Goal: Task Accomplishment & Management: Manage account settings

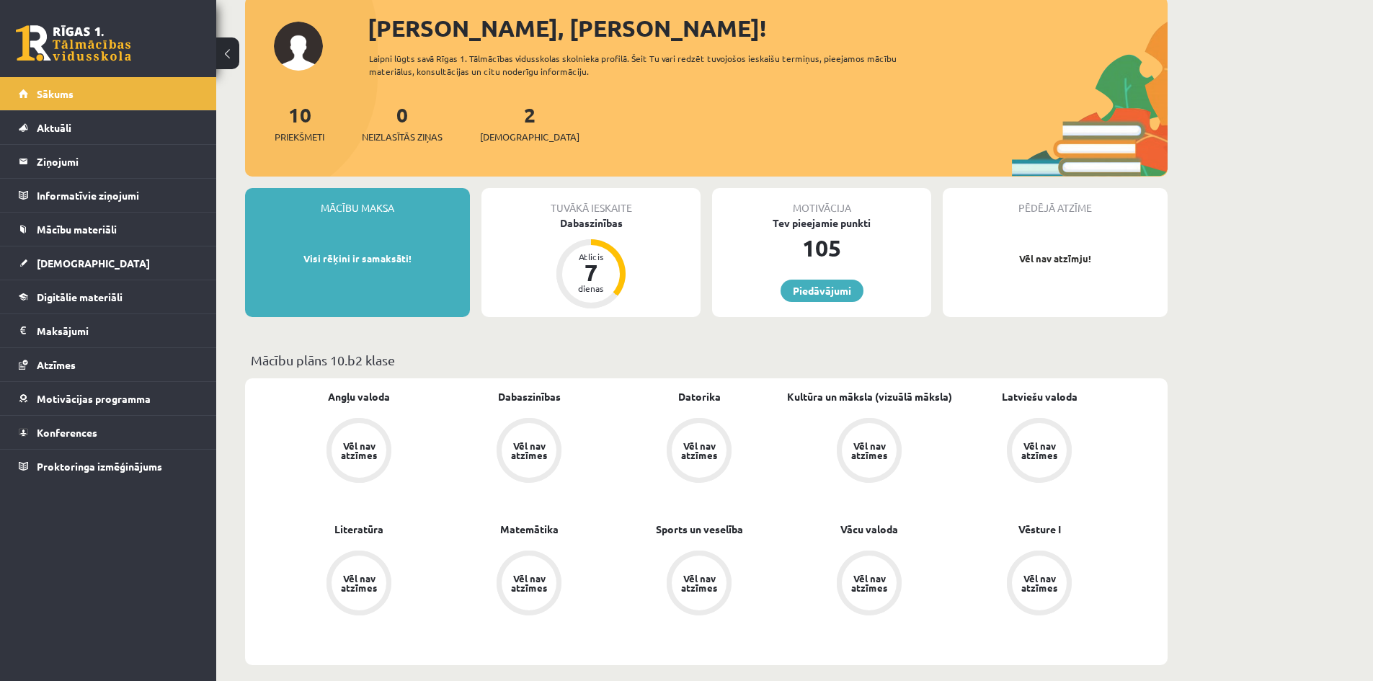
scroll to position [72, 0]
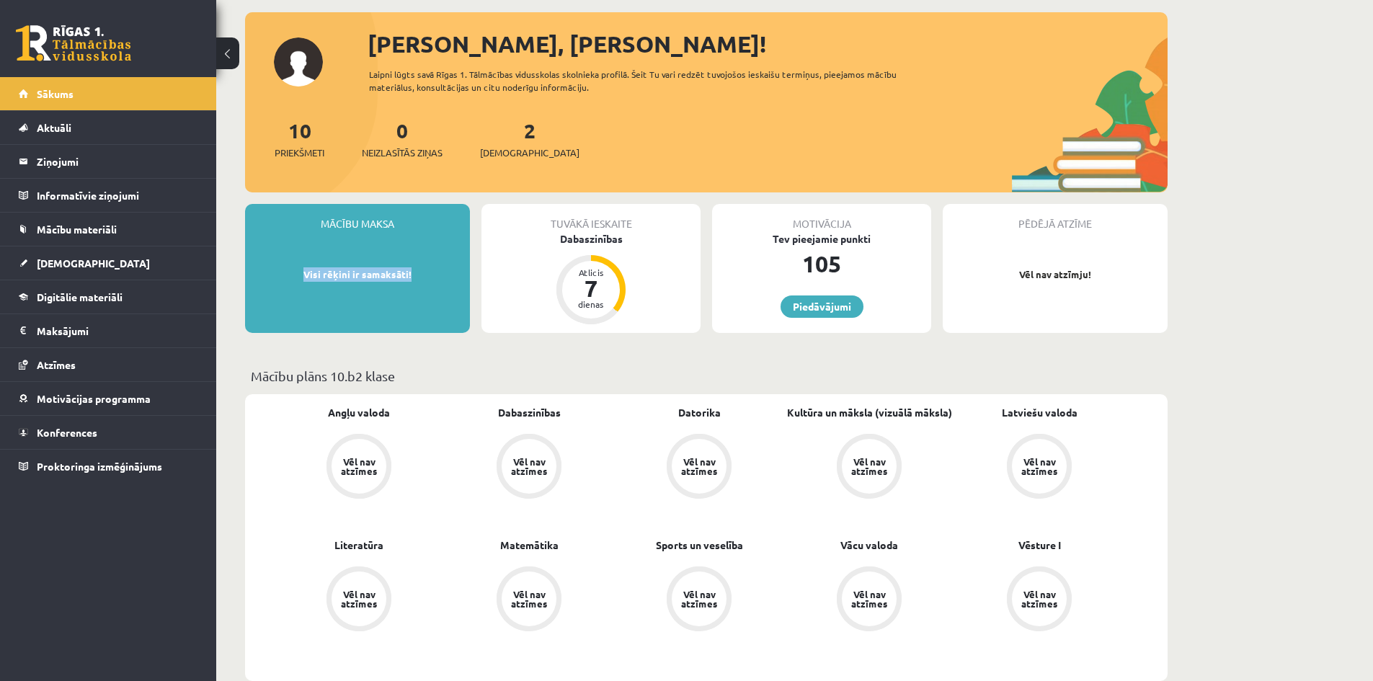
drag, startPoint x: 306, startPoint y: 272, endPoint x: 423, endPoint y: 275, distance: 116.8
click at [422, 275] on p "Visi rēķini ir samaksāti!" at bounding box center [357, 274] width 210 height 14
click at [429, 313] on div "Mācību maksa Visi rēķini ir samaksāti!" at bounding box center [357, 268] width 225 height 129
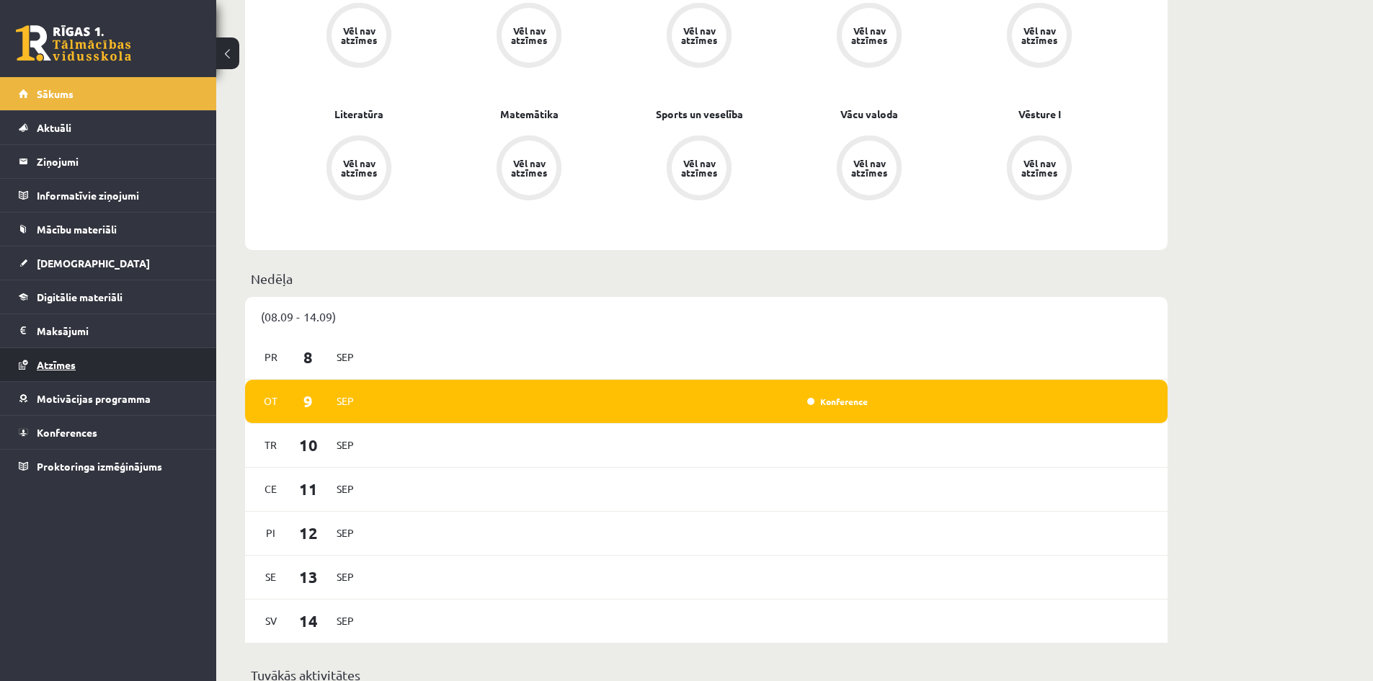
scroll to position [432, 0]
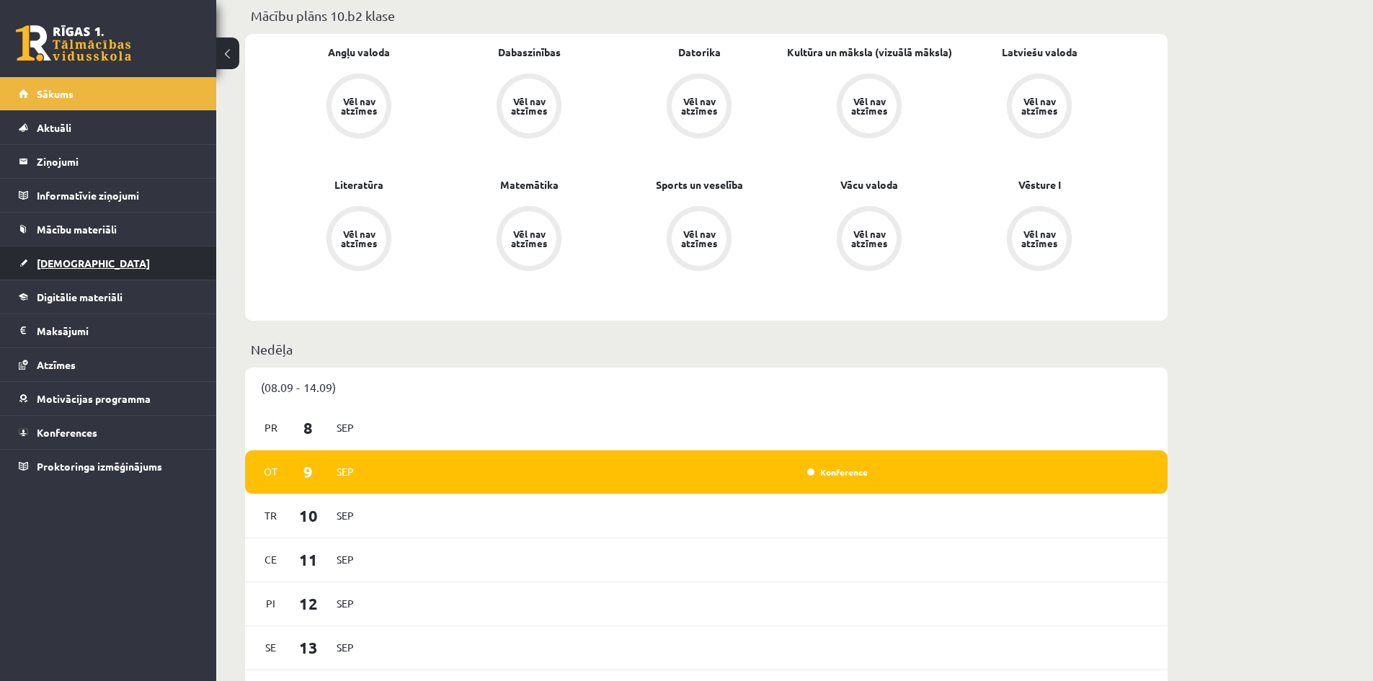
click at [66, 265] on span "[DEMOGRAPHIC_DATA]" at bounding box center [93, 263] width 113 height 13
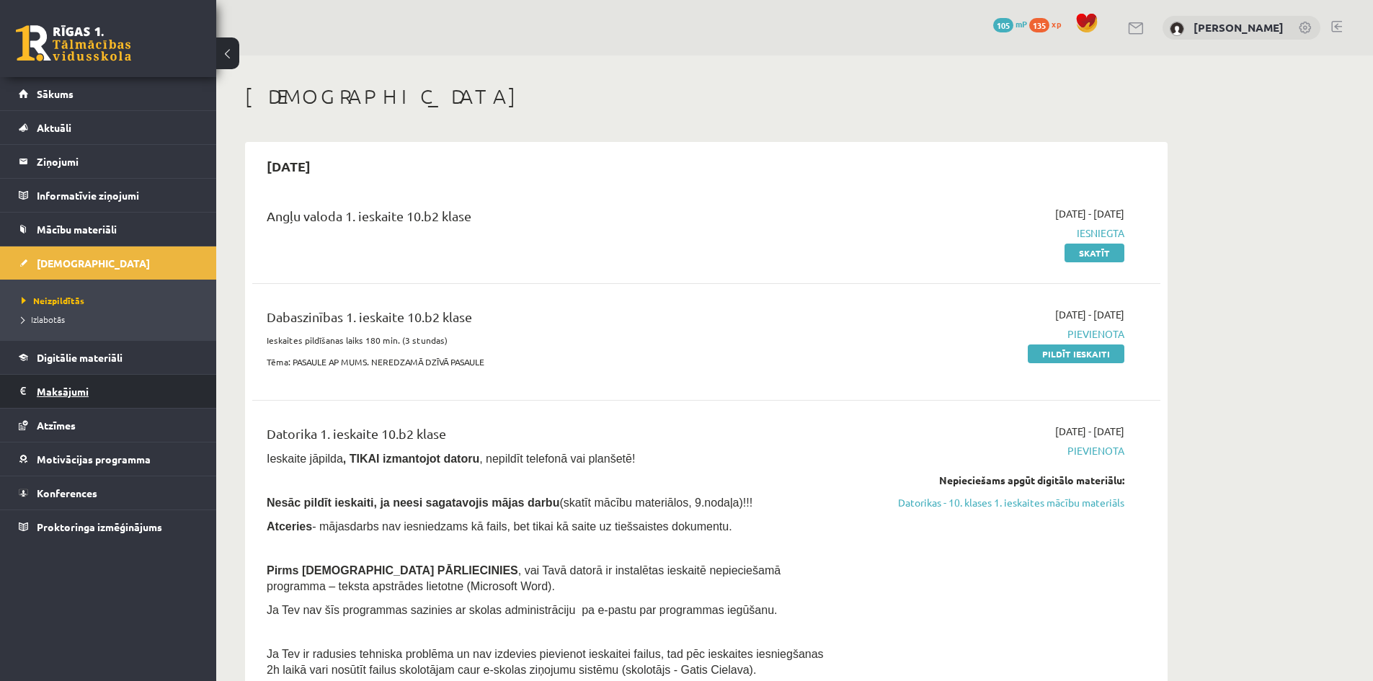
click at [67, 395] on legend "Maksājumi 0" at bounding box center [117, 391] width 161 height 33
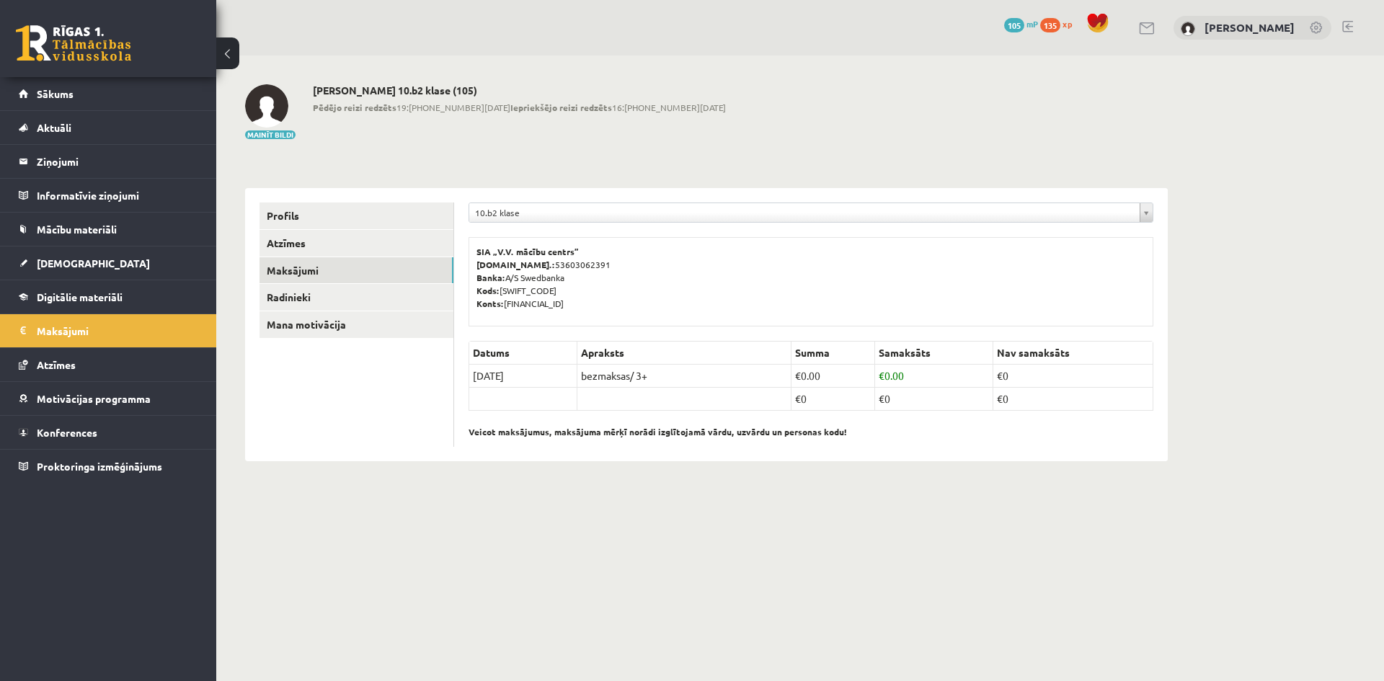
drag, startPoint x: 783, startPoint y: 373, endPoint x: 1196, endPoint y: 377, distance: 413.0
click at [1197, 376] on div "**********" at bounding box center [799, 272] width 1167 height 435
drag, startPoint x: 805, startPoint y: 416, endPoint x: 1005, endPoint y: 427, distance: 200.0
click at [997, 426] on p "Veicot maksājumus, maksājuma mērķī norādi izglītojamā vārdu, uzvārdu un persona…" at bounding box center [810, 424] width 685 height 27
drag, startPoint x: 767, startPoint y: 410, endPoint x: 788, endPoint y: 422, distance: 23.2
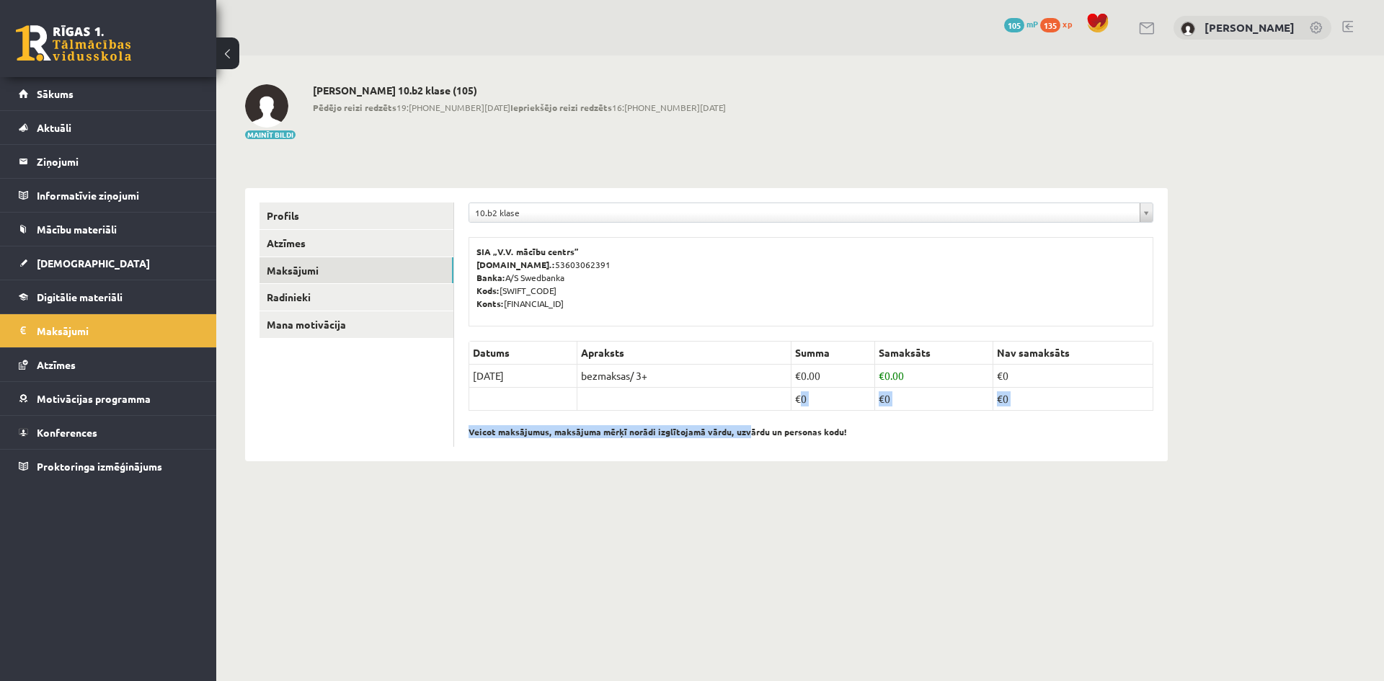
click at [830, 407] on div "Datums Apraksts Summa Samaksāts Nav samaksāts 15/08/2025 bezmaksas/ 3+ € 0.00 €…" at bounding box center [810, 394] width 685 height 106
drag, startPoint x: 623, startPoint y: 340, endPoint x: 640, endPoint y: 342, distance: 17.4
click at [631, 342] on th "Apraksts" at bounding box center [684, 353] width 214 height 23
click at [681, 284] on p "SIA „V.V. mācību centrs” Reģ.nr.: 53603062391 Banka: A/S Swedbanka Kods: HABALV…" at bounding box center [810, 277] width 669 height 65
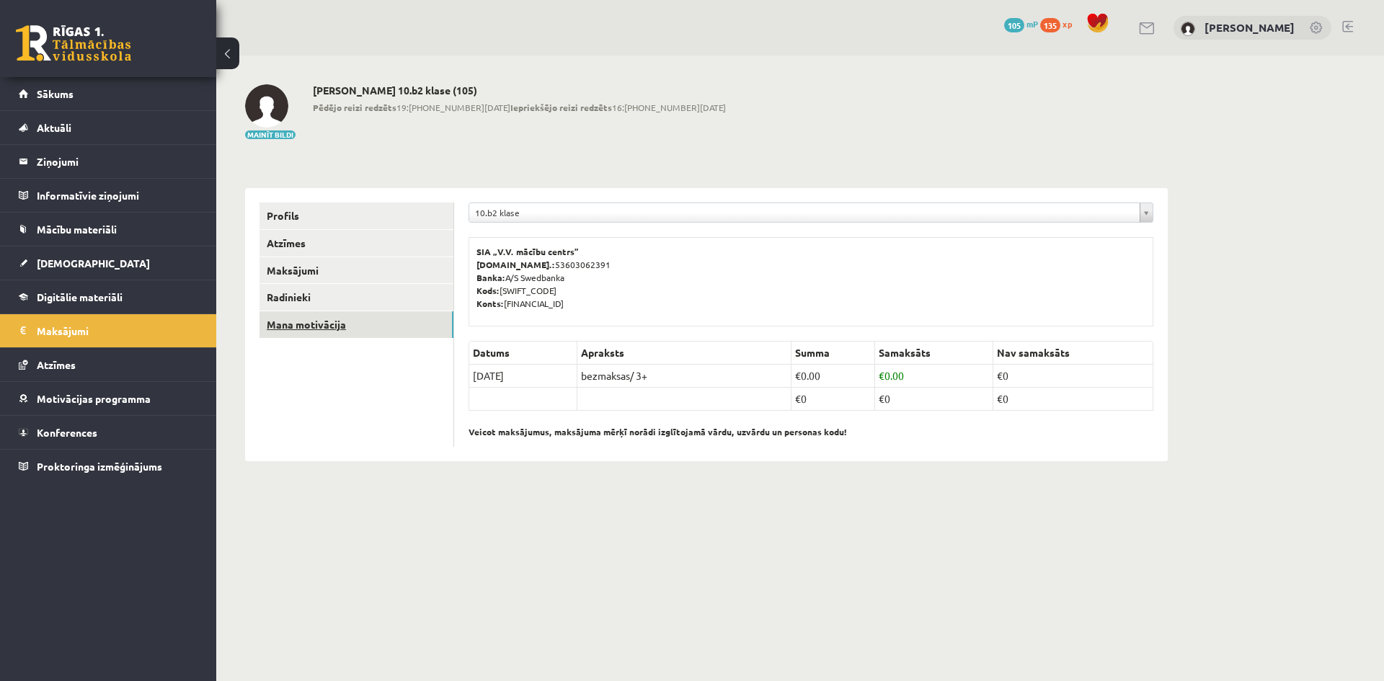
click at [344, 327] on link "Mana motivācija" at bounding box center [356, 324] width 194 height 27
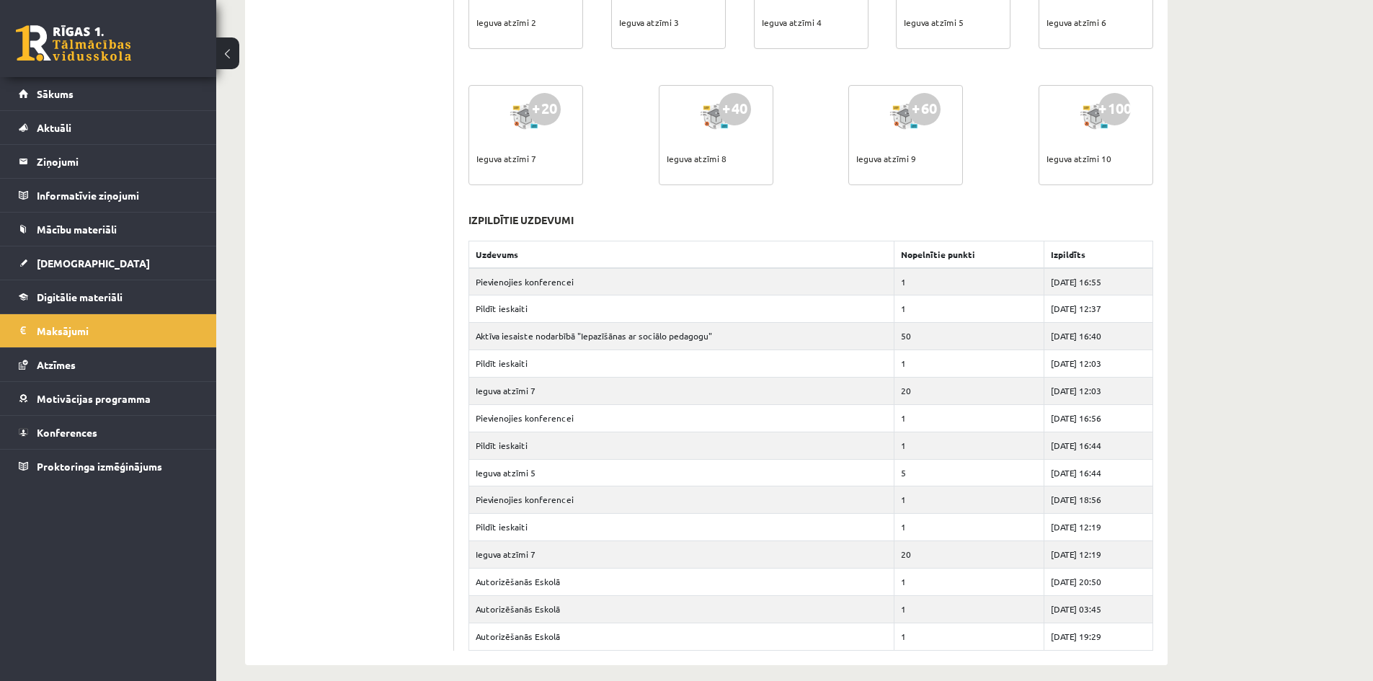
scroll to position [599, 0]
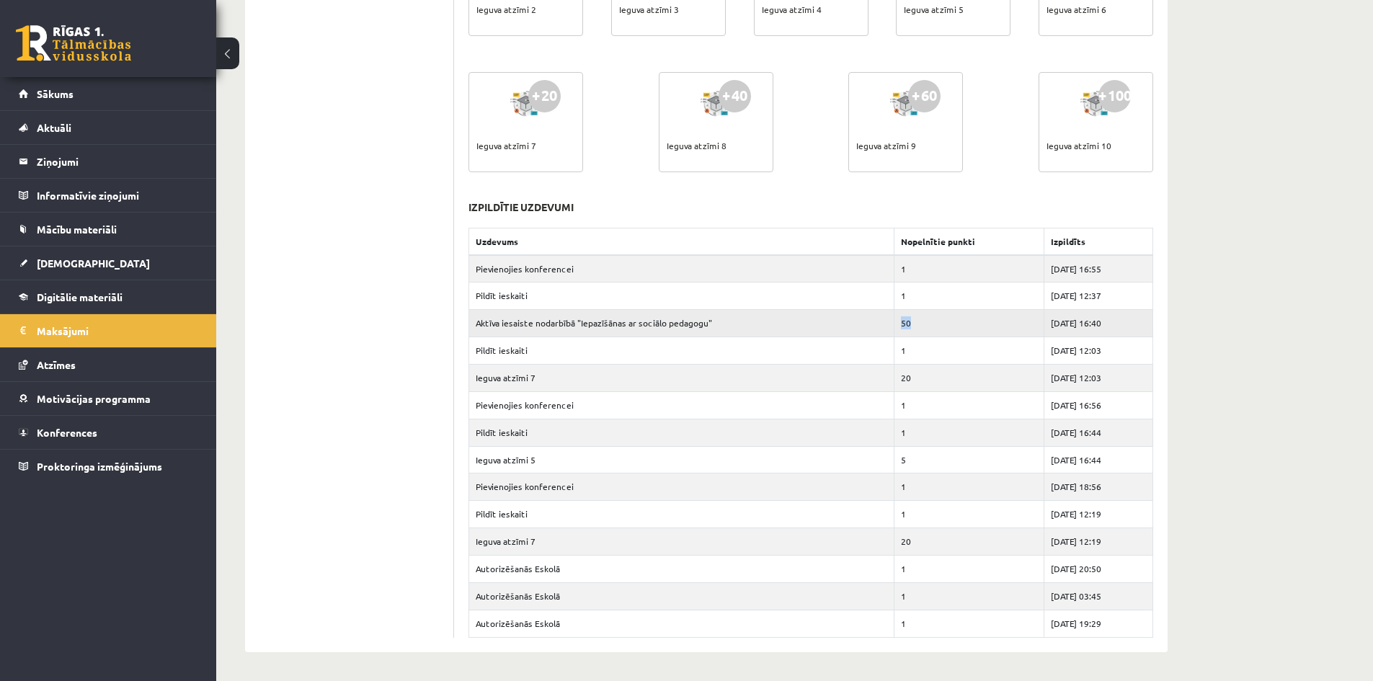
drag, startPoint x: 878, startPoint y: 326, endPoint x: 919, endPoint y: 332, distance: 40.9
click at [919, 332] on td "50" at bounding box center [968, 323] width 149 height 27
click at [921, 323] on td "50" at bounding box center [968, 323] width 149 height 27
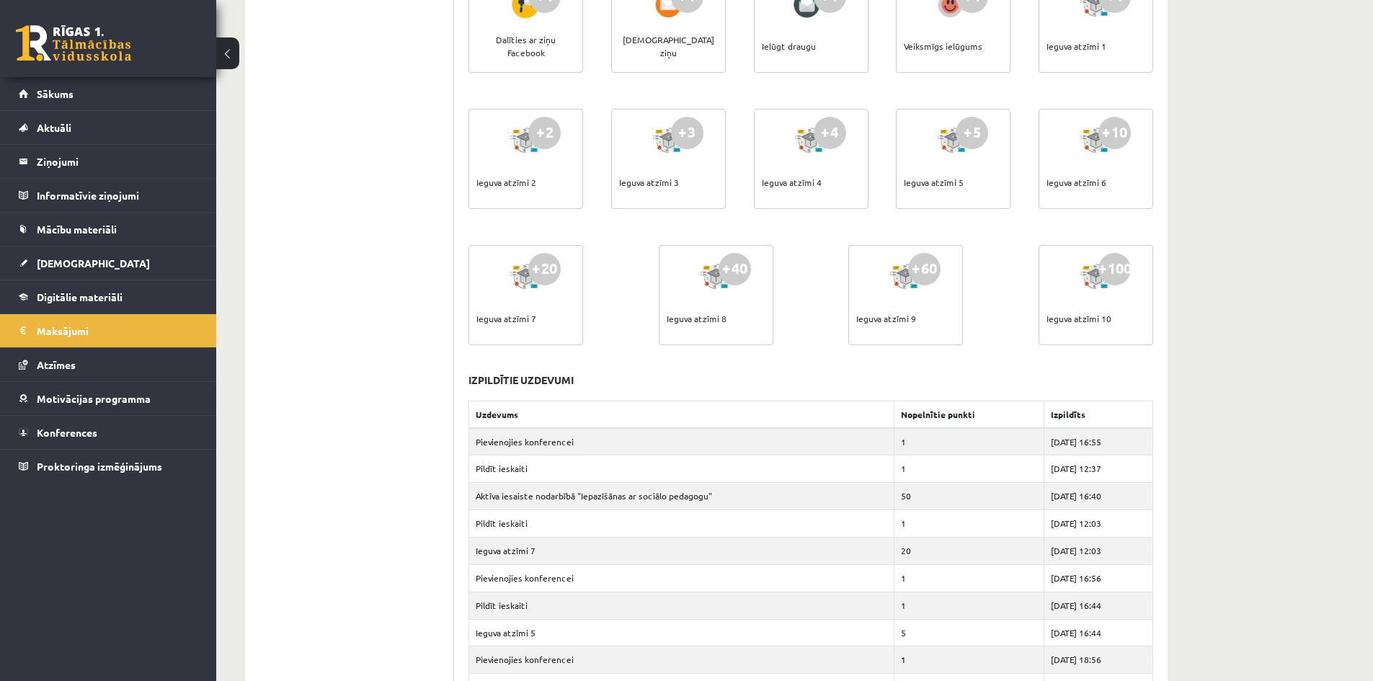
scroll to position [166, 0]
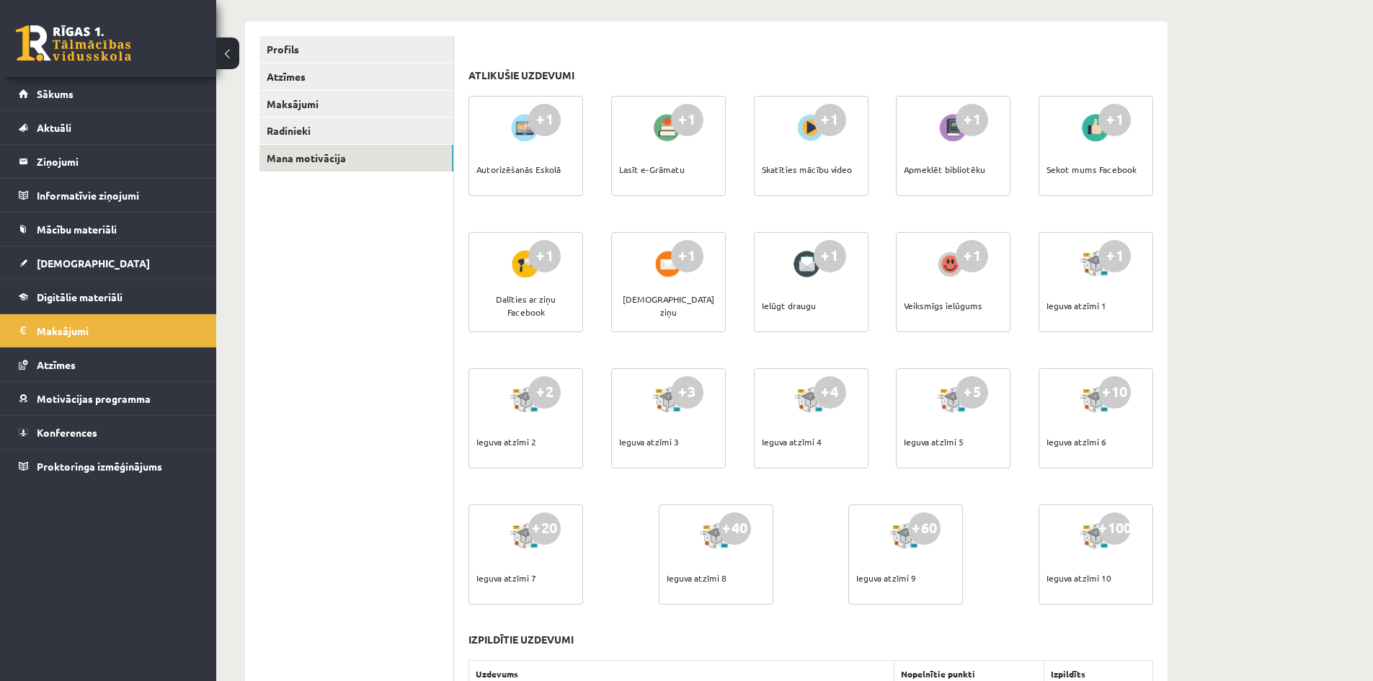
drag, startPoint x: 1114, startPoint y: 574, endPoint x: 1157, endPoint y: 574, distance: 43.2
click at [1157, 574] on div "Atlikušie uzdevumi +1 Autorizēšanās Eskolā +1 Lasīt e-Grāmatu +1 Skatīties mācī…" at bounding box center [810, 553] width 713 height 1063
click at [1126, 579] on div "+100 Ieguva atzīmi 10" at bounding box center [1095, 554] width 115 height 100
drag, startPoint x: 1100, startPoint y: 577, endPoint x: 1121, endPoint y: 582, distance: 21.3
click at [1121, 582] on div "+100 Ieguva atzīmi 10" at bounding box center [1095, 554] width 115 height 100
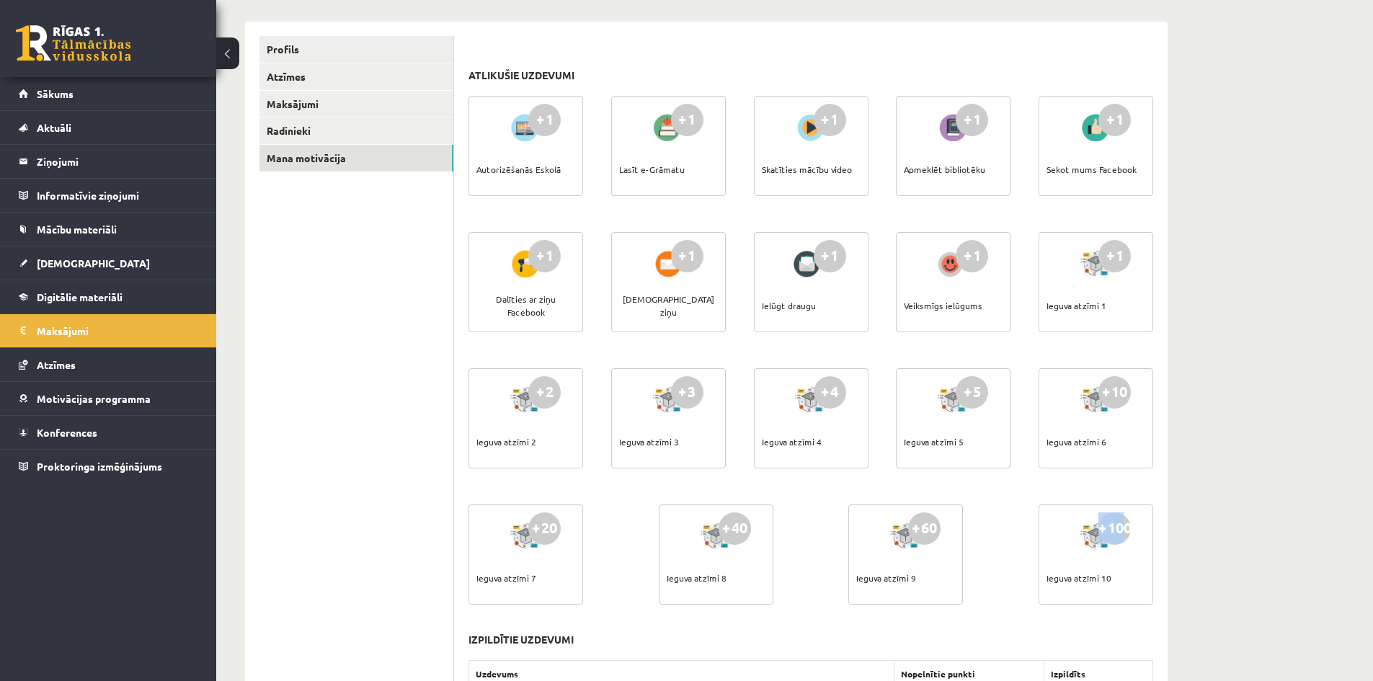
drag, startPoint x: 1099, startPoint y: 524, endPoint x: 1125, endPoint y: 528, distance: 26.2
click at [1125, 528] on div "+100" at bounding box center [1114, 528] width 32 height 32
click at [1131, 575] on div "+100 Ieguva atzīmi 10" at bounding box center [1095, 554] width 115 height 100
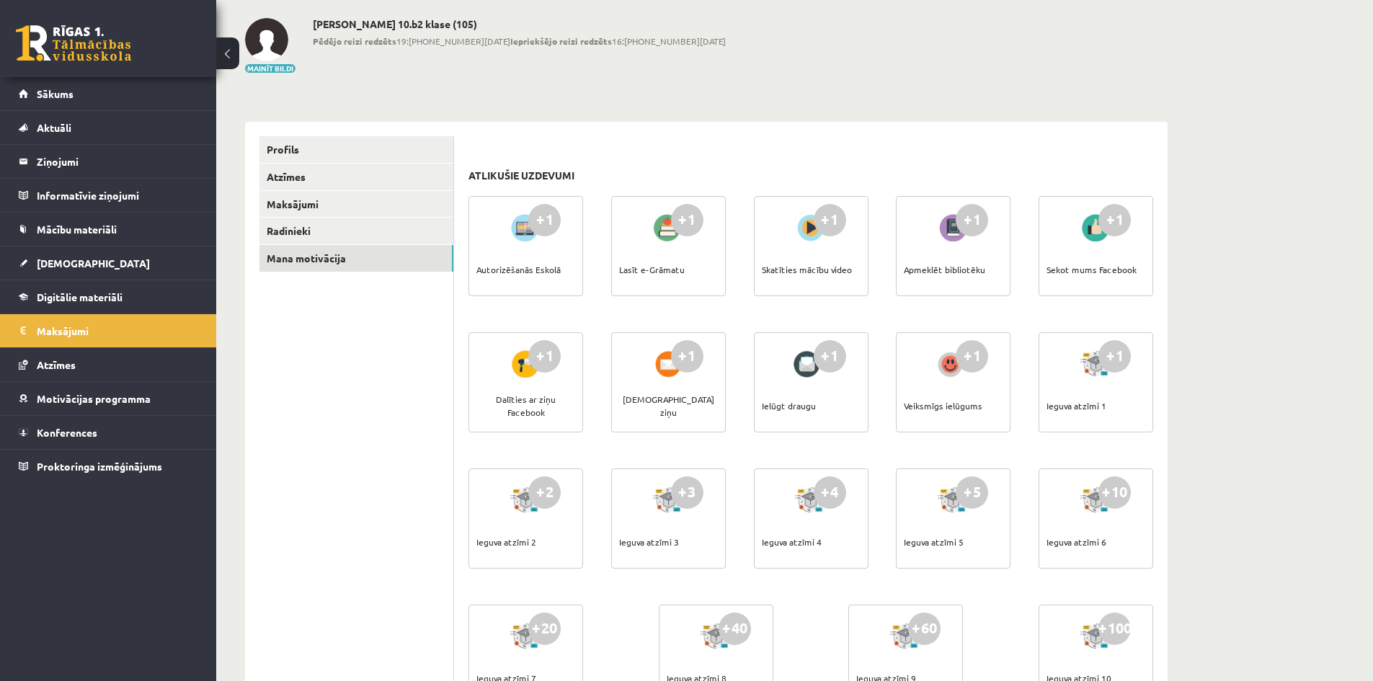
scroll to position [0, 0]
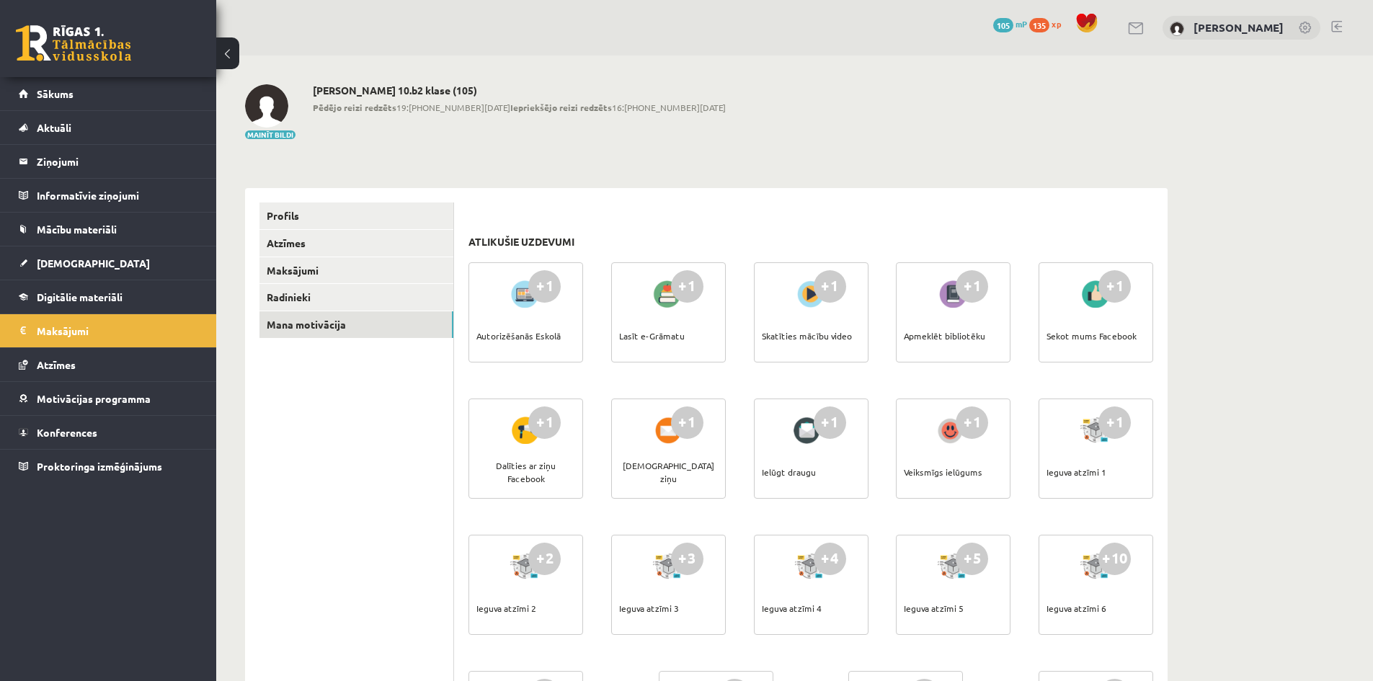
click at [1007, 22] on span "105" at bounding box center [1003, 25] width 20 height 14
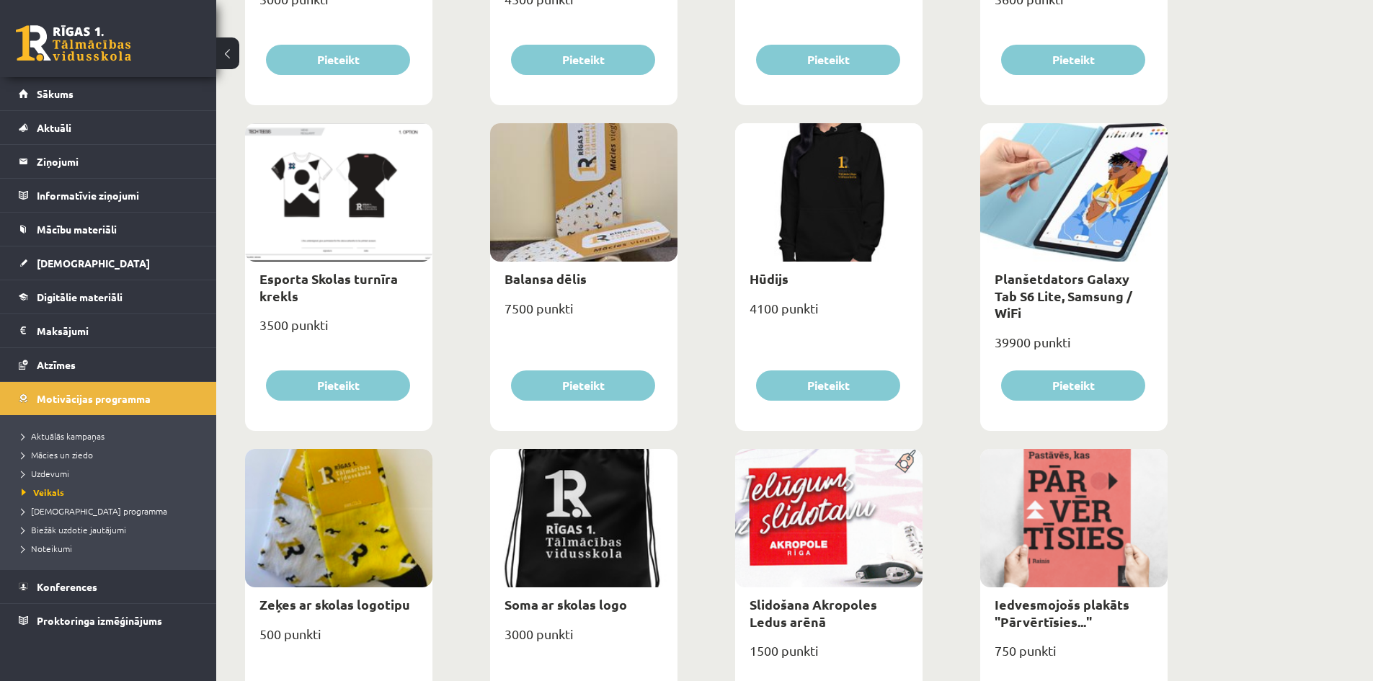
scroll to position [740, 0]
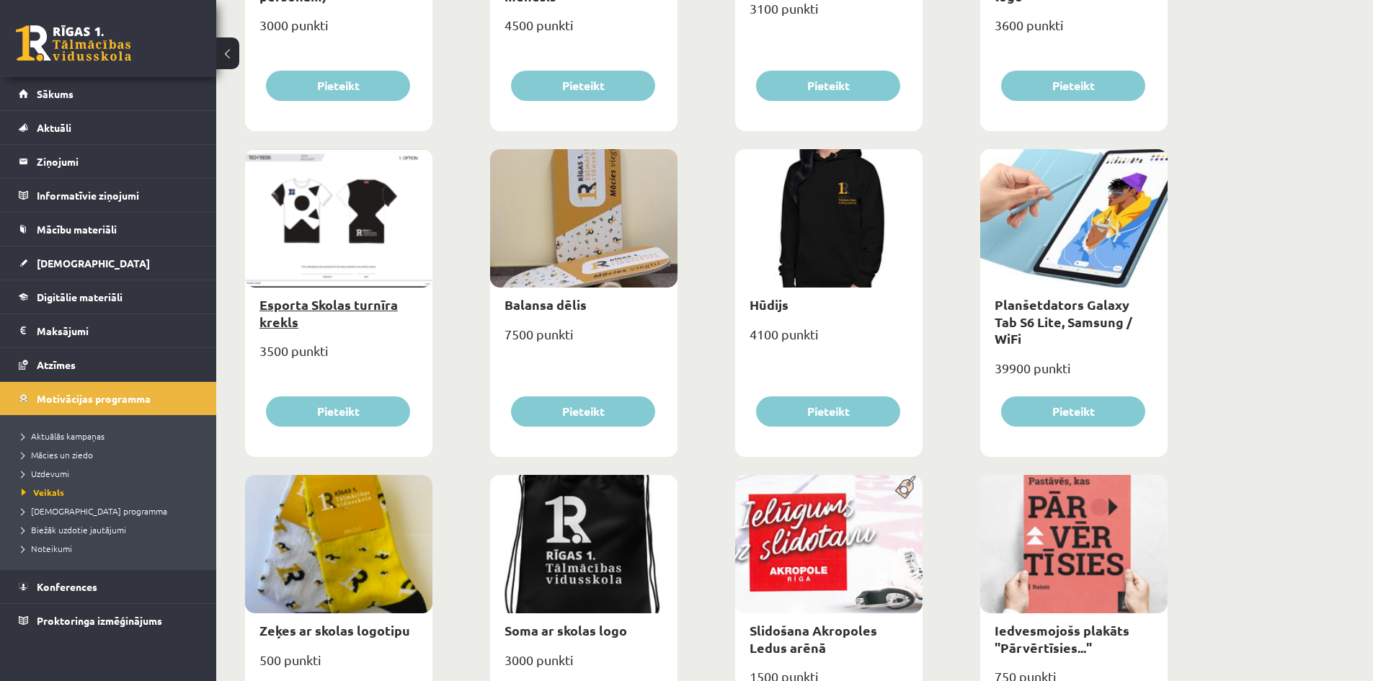
click at [327, 309] on link "Esporta Skolas turnīra krekls" at bounding box center [328, 312] width 138 height 33
type input "*"
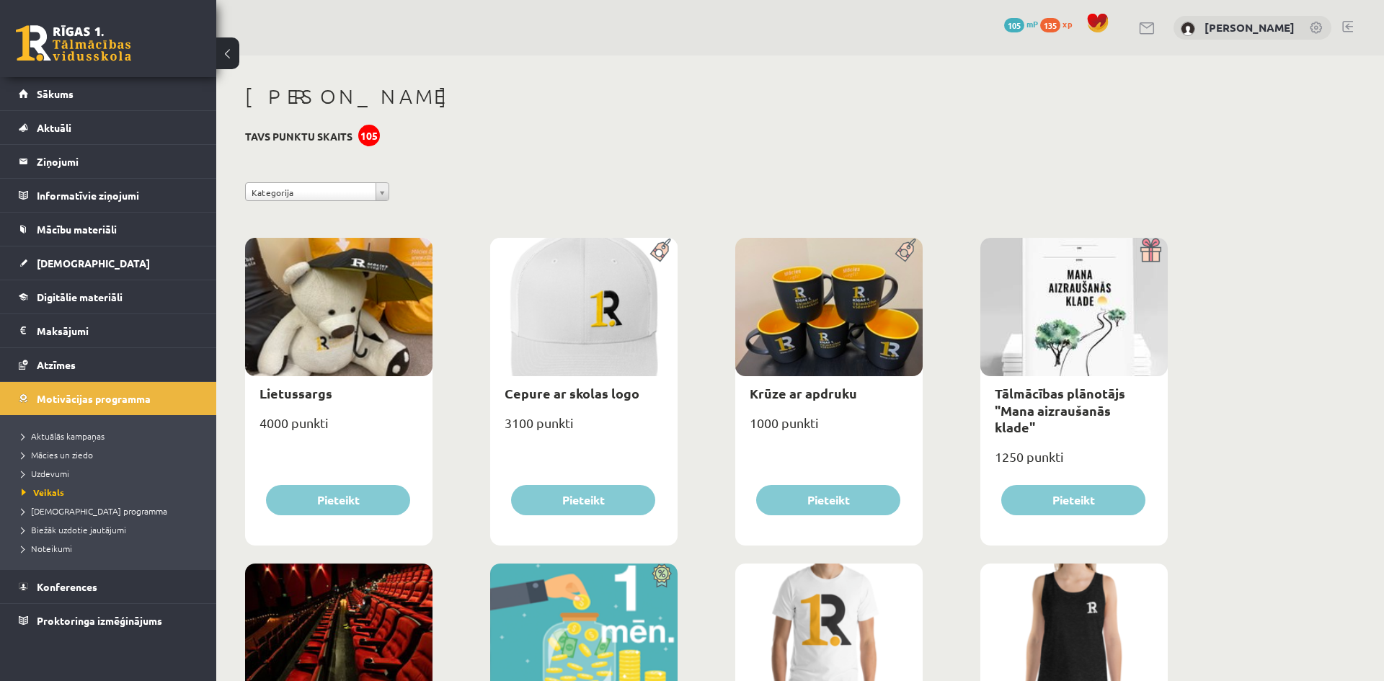
select select "*"
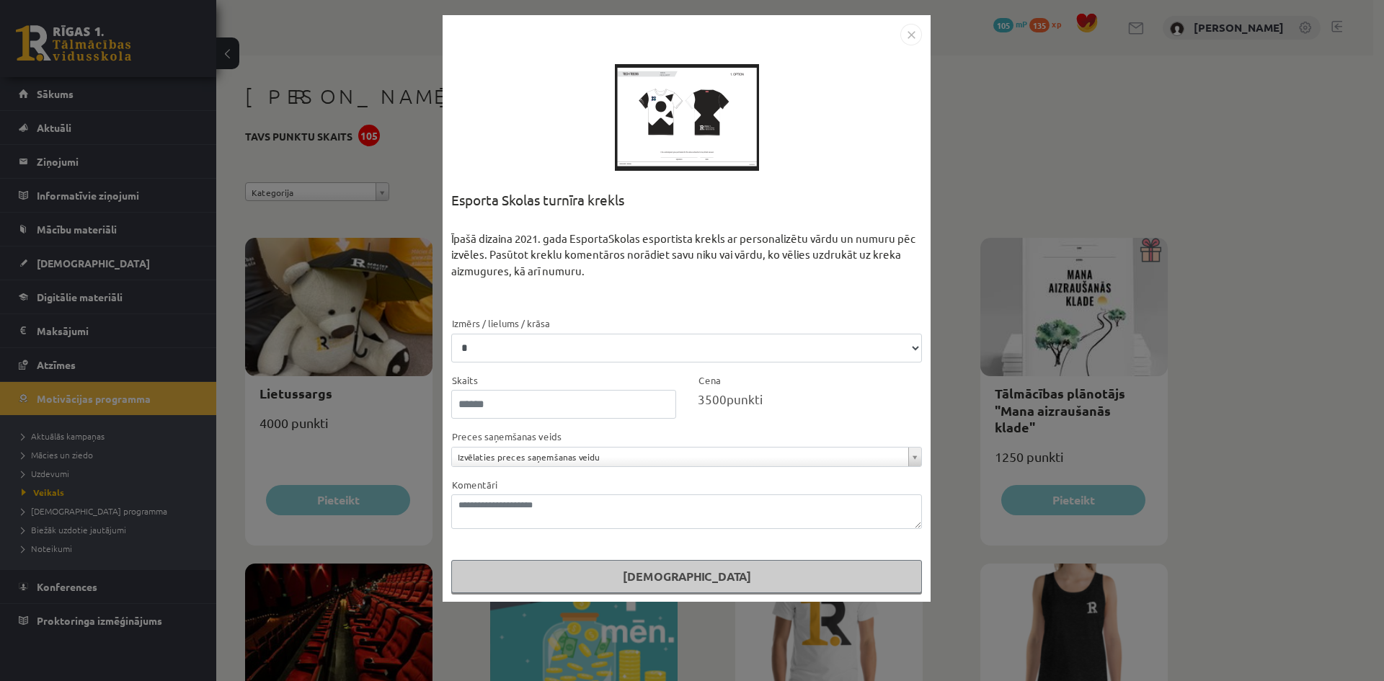
click at [909, 32] on img "Close" at bounding box center [911, 35] width 22 height 22
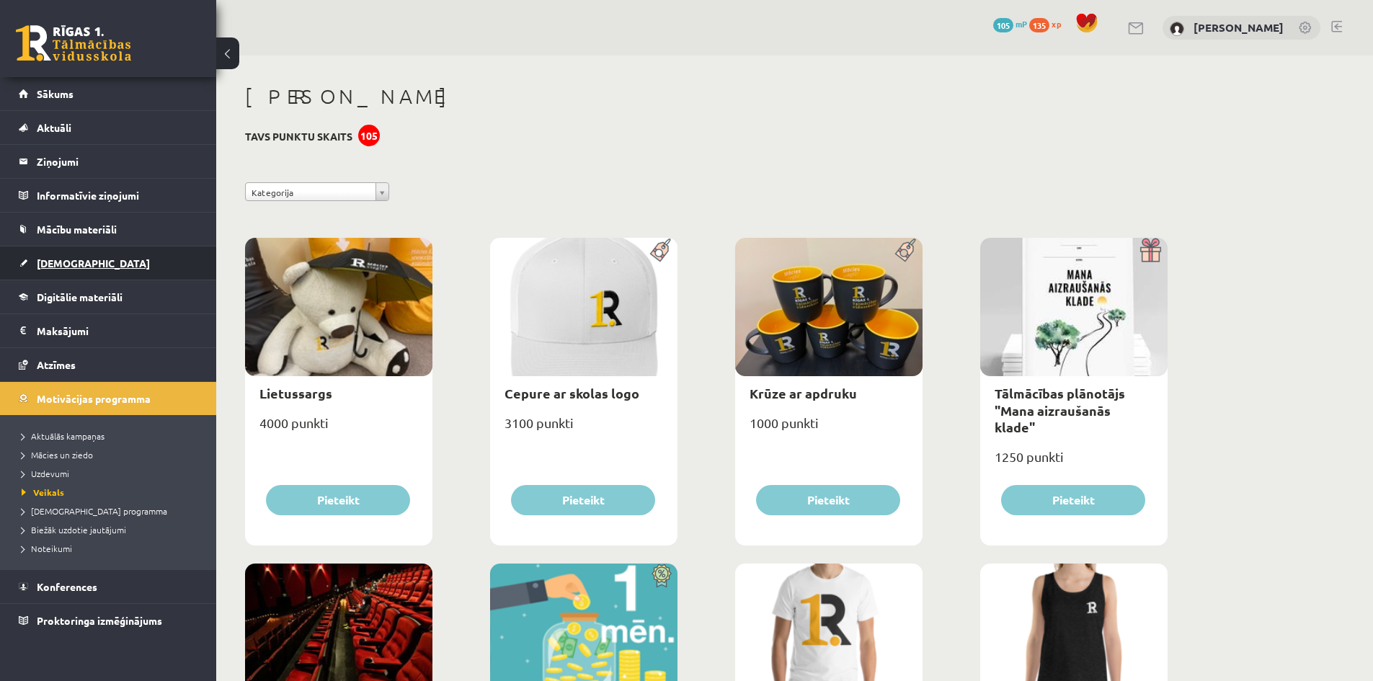
click at [45, 259] on span "[DEMOGRAPHIC_DATA]" at bounding box center [93, 263] width 113 height 13
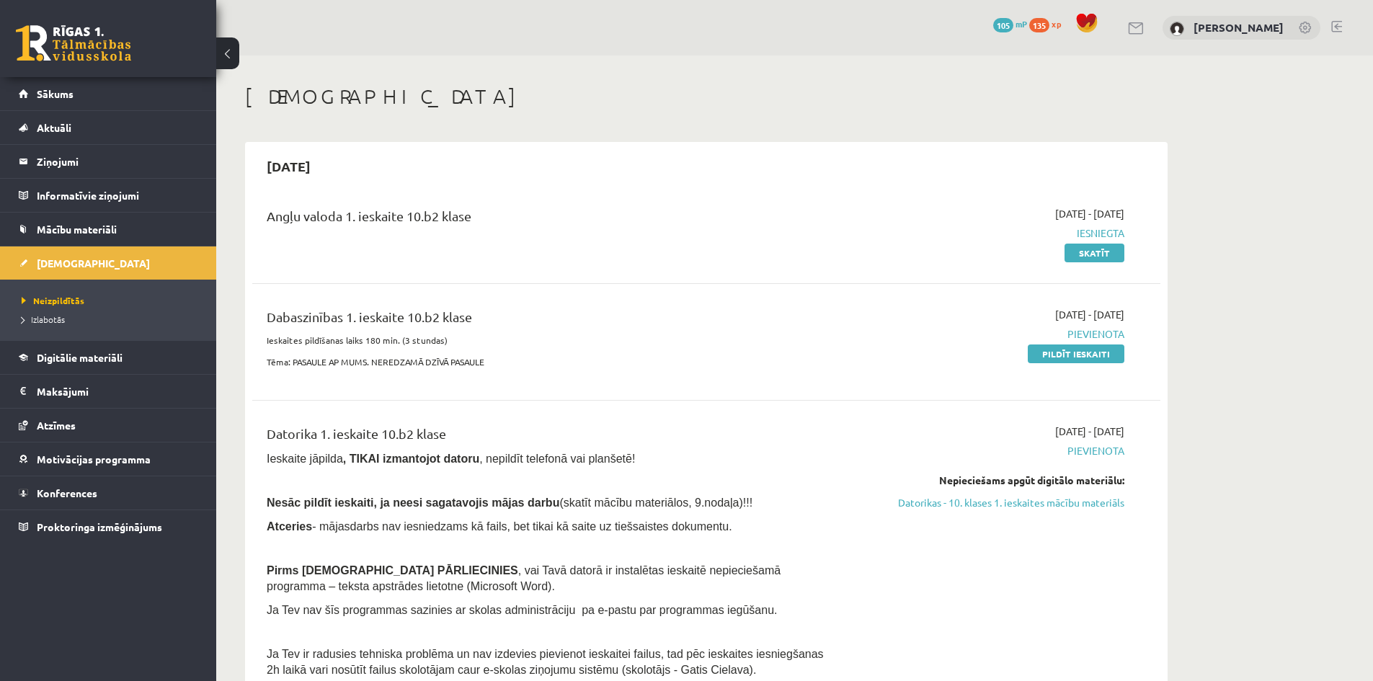
click at [1010, 23] on span "105" at bounding box center [1003, 25] width 20 height 14
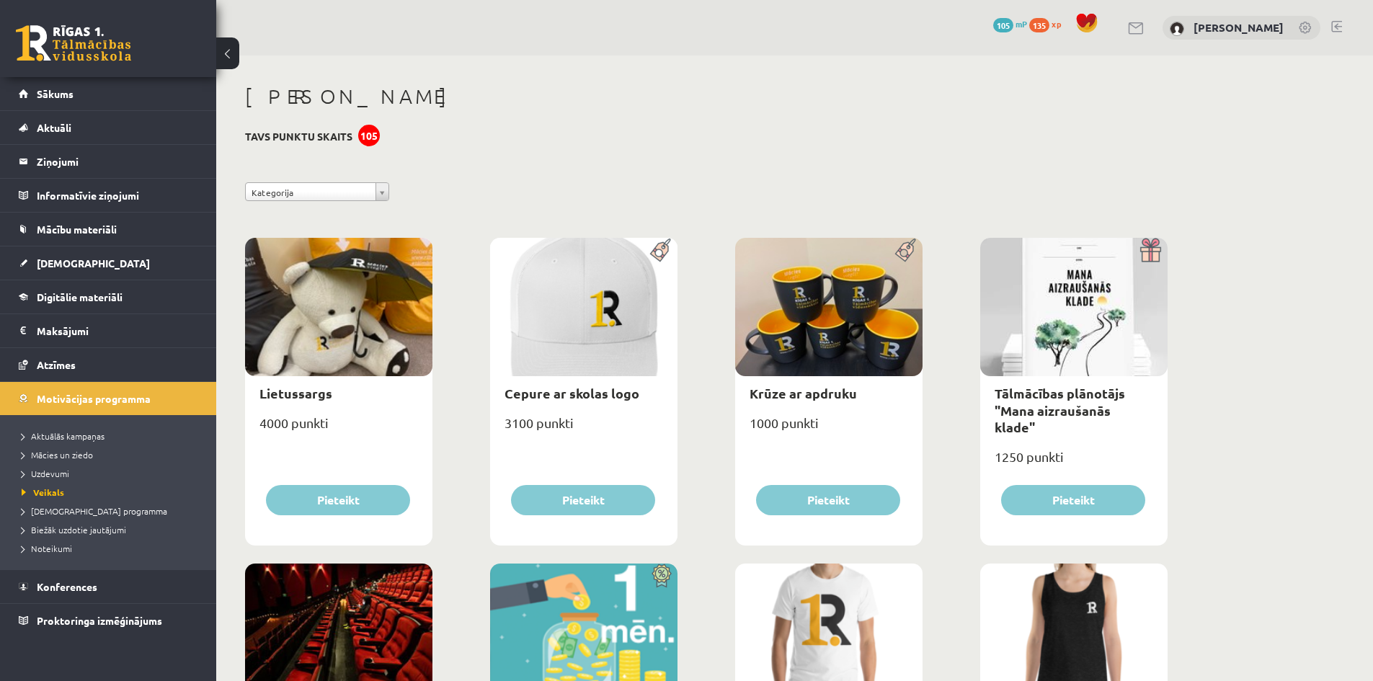
click at [294, 131] on h3 "Tavs punktu skaits 105" at bounding box center [298, 136] width 107 height 12
click at [1000, 26] on span "105" at bounding box center [1003, 25] width 20 height 14
click at [1049, 25] on span "135" at bounding box center [1039, 25] width 20 height 14
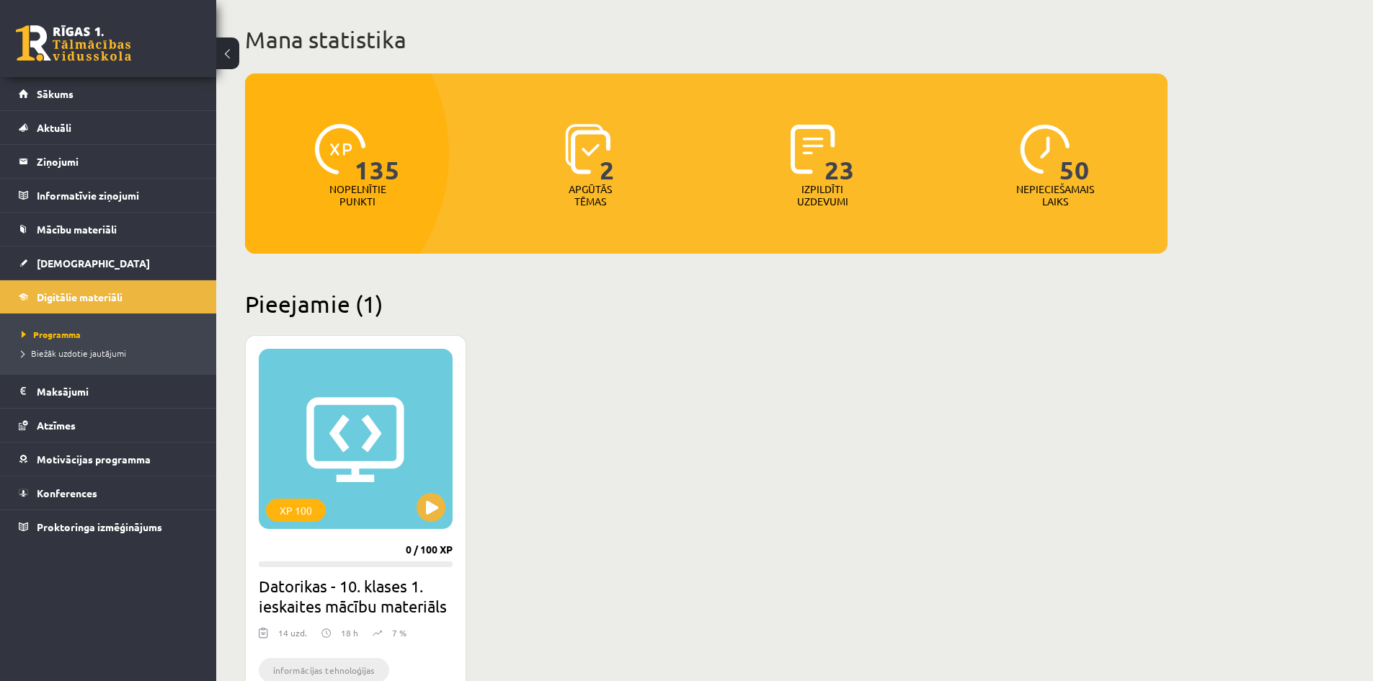
scroll to position [72, 0]
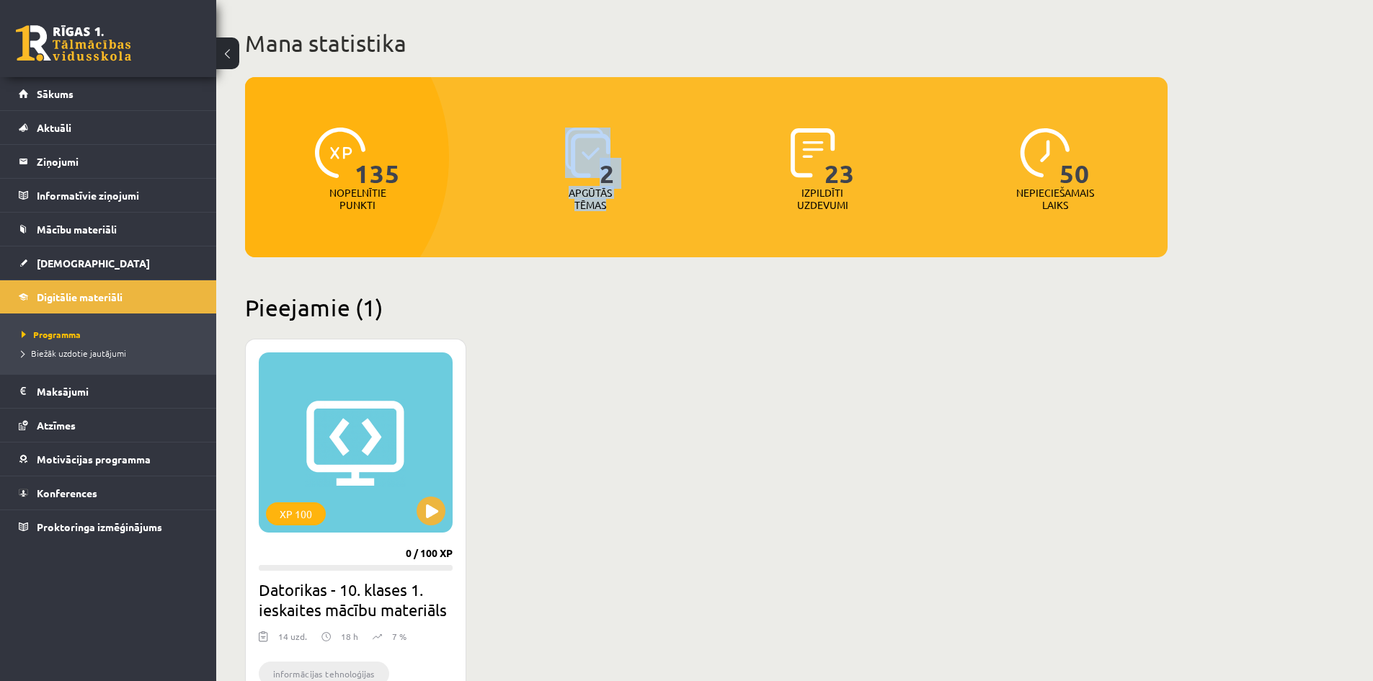
drag, startPoint x: 565, startPoint y: 181, endPoint x: 621, endPoint y: 209, distance: 62.8
click at [620, 203] on div "2 Apgūtās tēmas" at bounding box center [591, 169] width 226 height 99
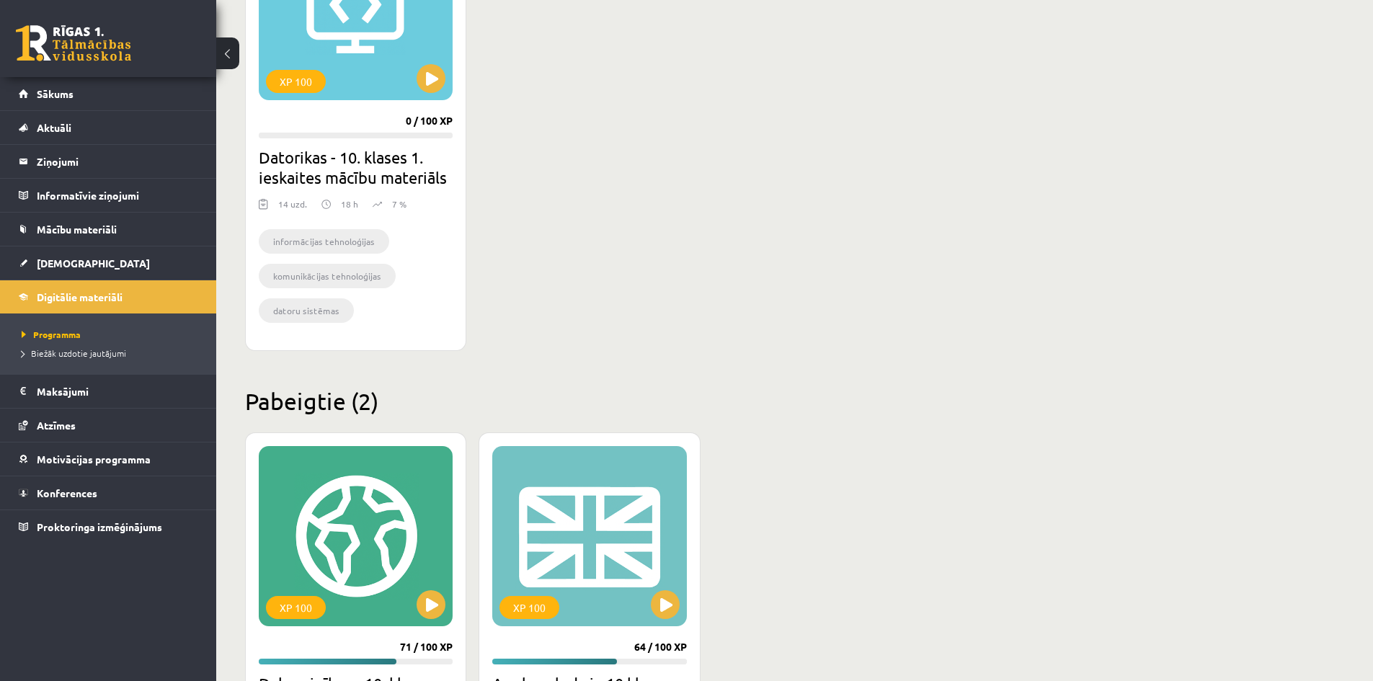
click at [674, 262] on div "XP 100 0 / 100 XP Datorikas - 10. klases 1. ieskaites mācību materiāls 14 uzd. …" at bounding box center [706, 128] width 922 height 445
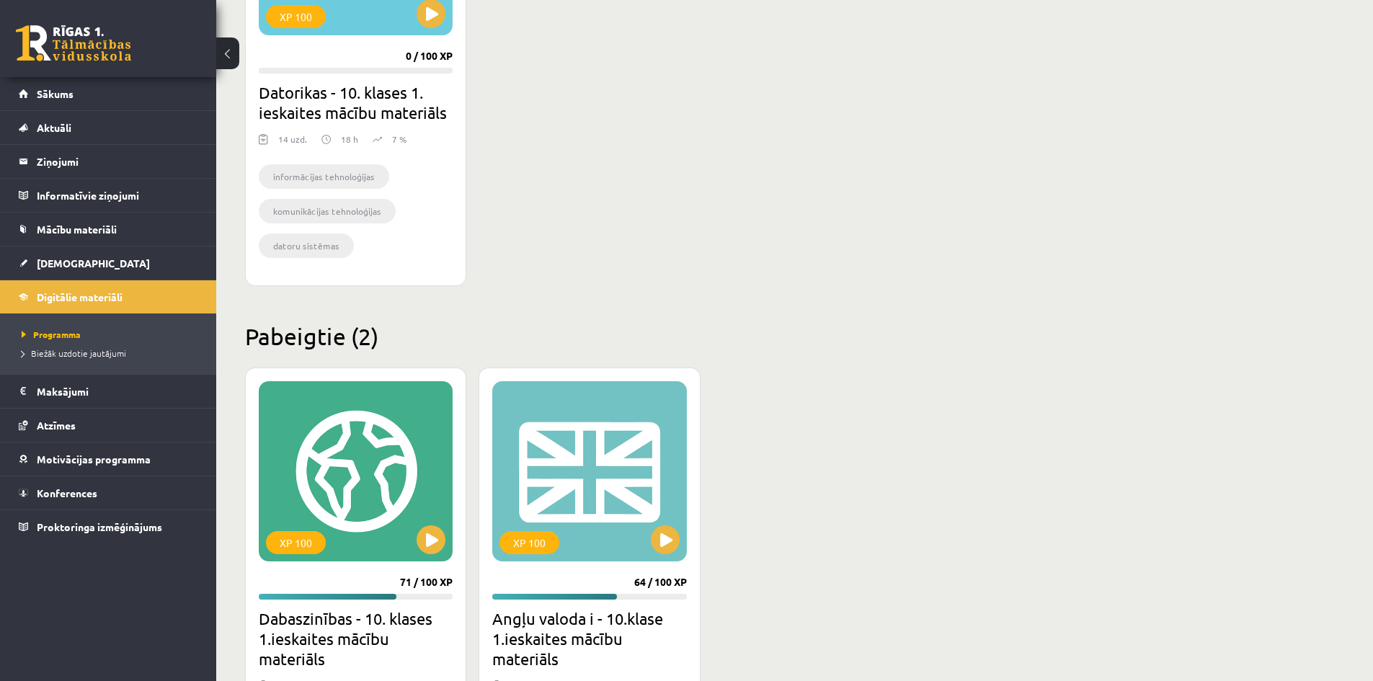
scroll to position [749, 0]
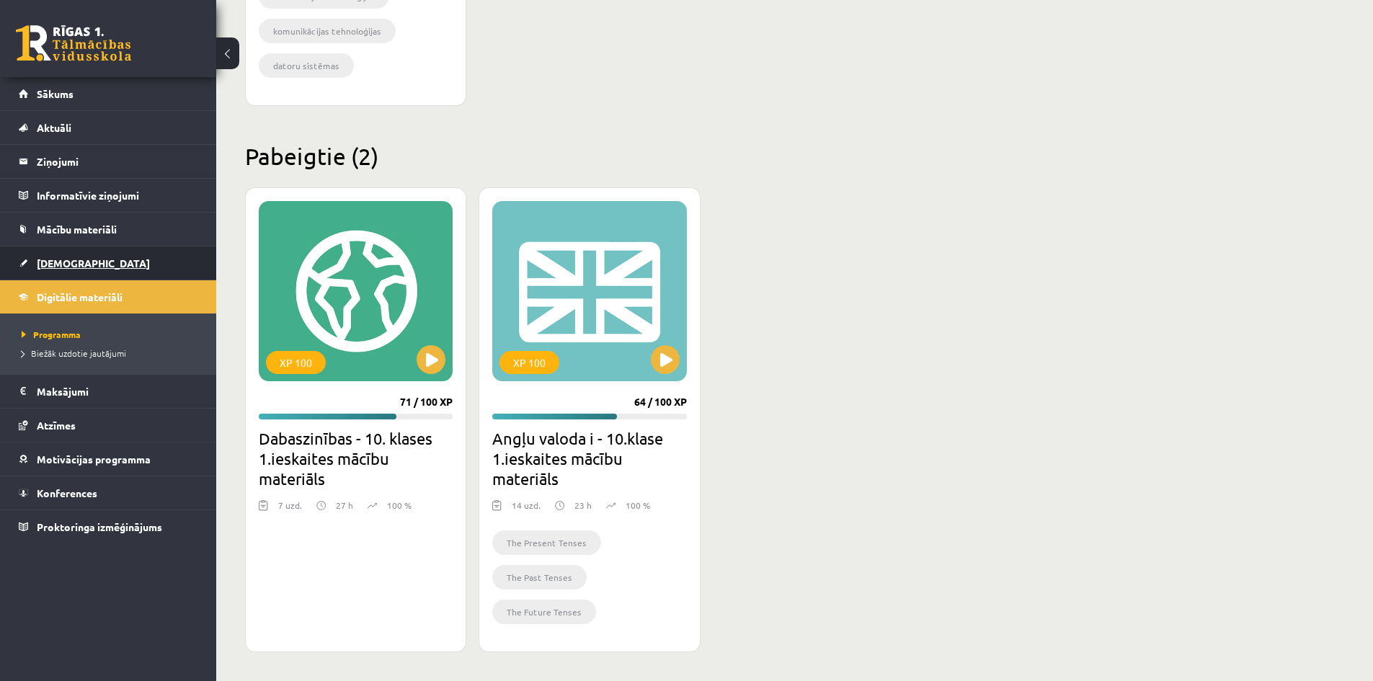
click at [52, 259] on span "[DEMOGRAPHIC_DATA]" at bounding box center [93, 263] width 113 height 13
